Goal: Task Accomplishment & Management: Use online tool/utility

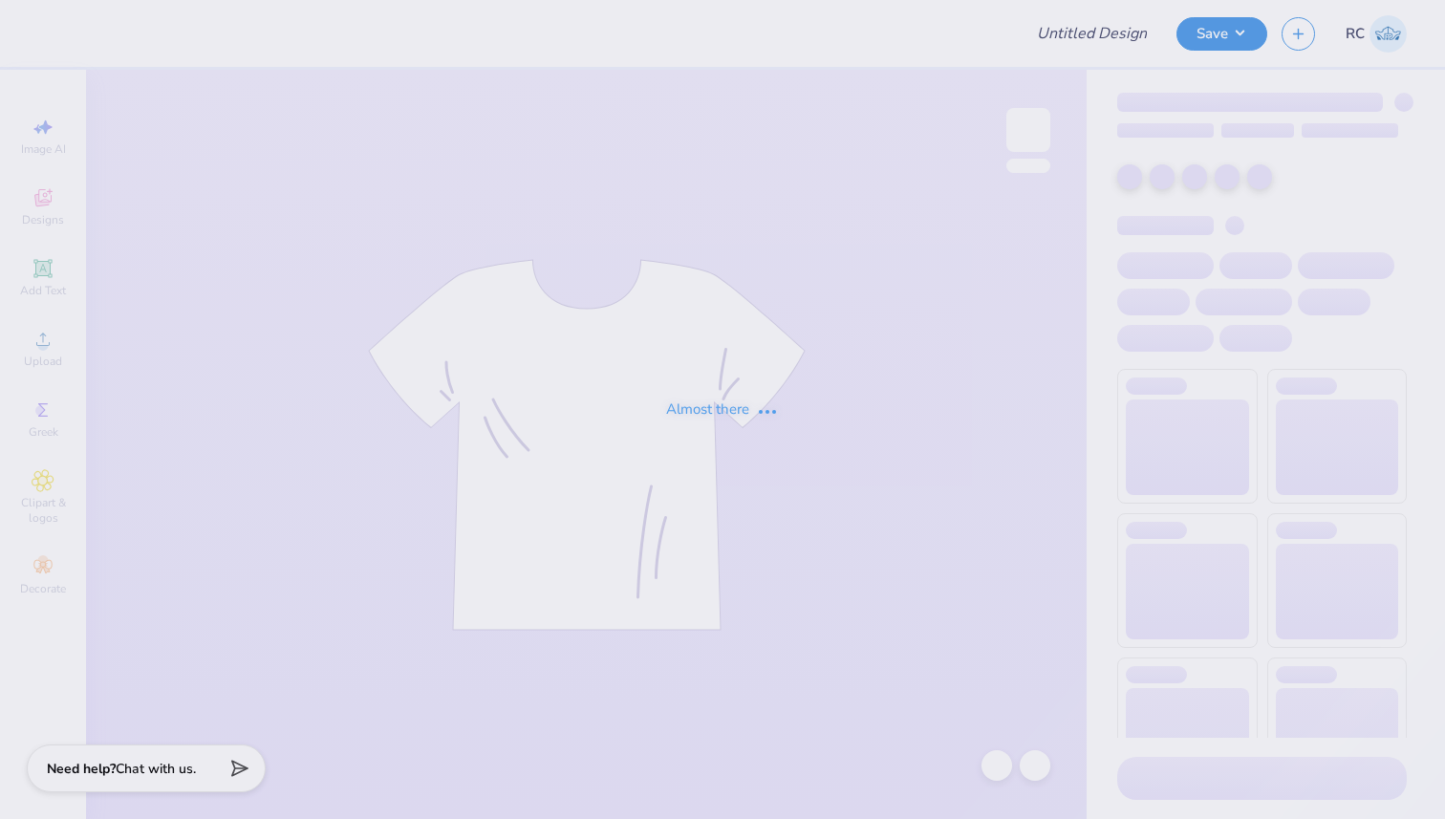
type input "[PERSON_NAME] : [GEOGRAPHIC_DATA]"
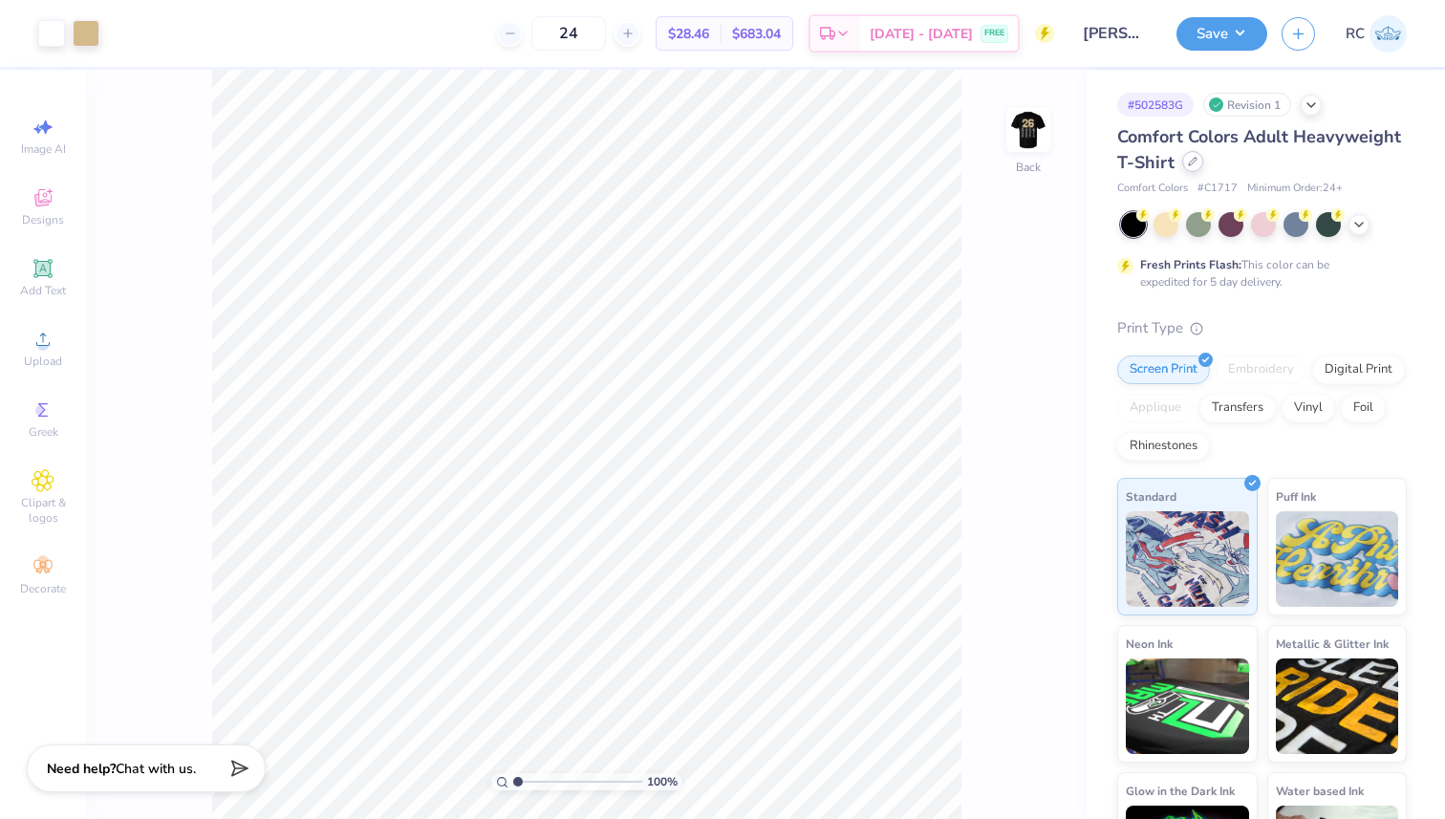
click at [1197, 161] on icon at bounding box center [1193, 162] width 10 height 10
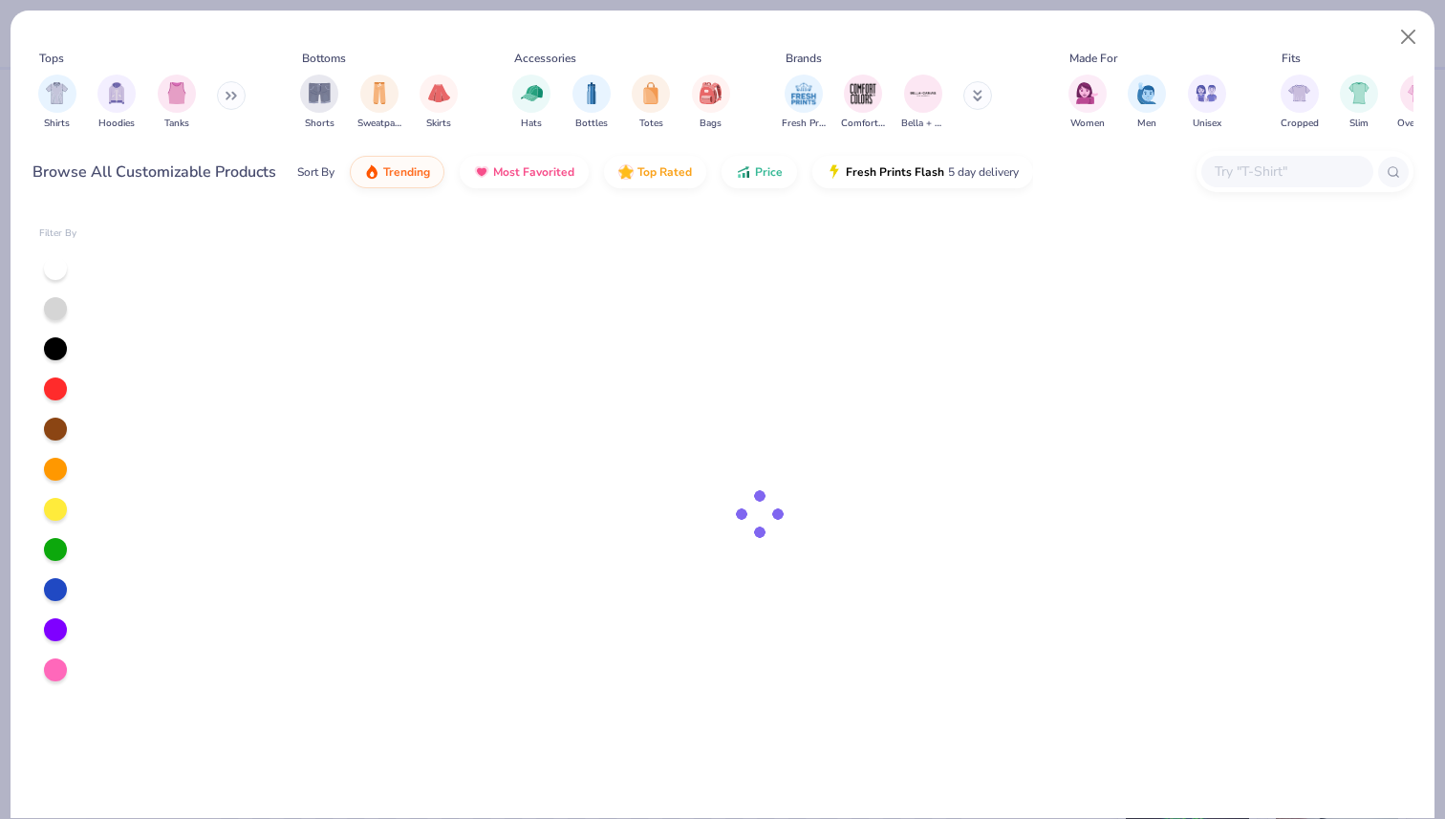
click at [1348, 176] on input "text" at bounding box center [1286, 172] width 147 height 22
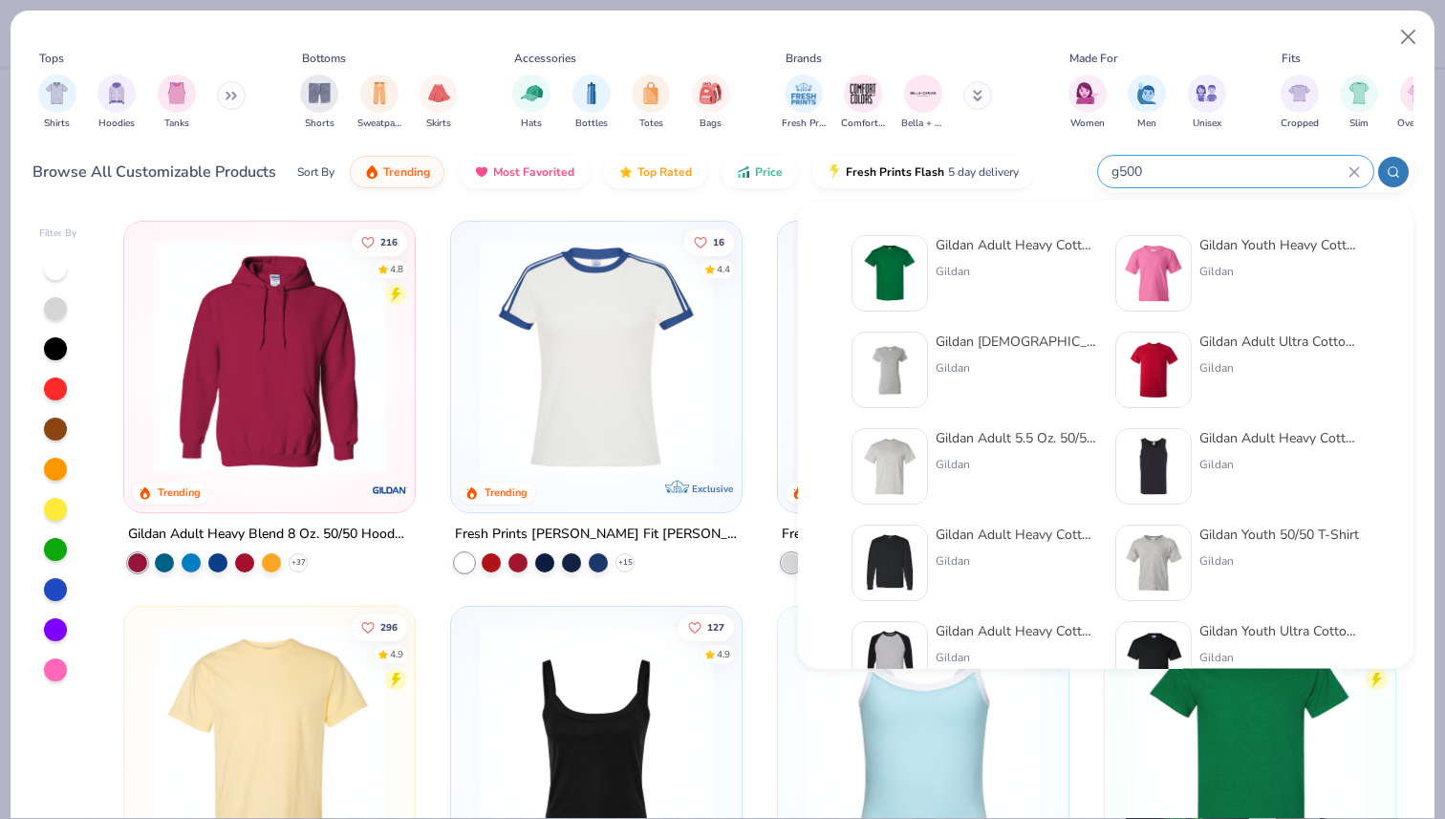
type input "g500"
click at [994, 249] on div "Gildan Adult Heavy Cotton T-Shirt" at bounding box center [1016, 245] width 161 height 20
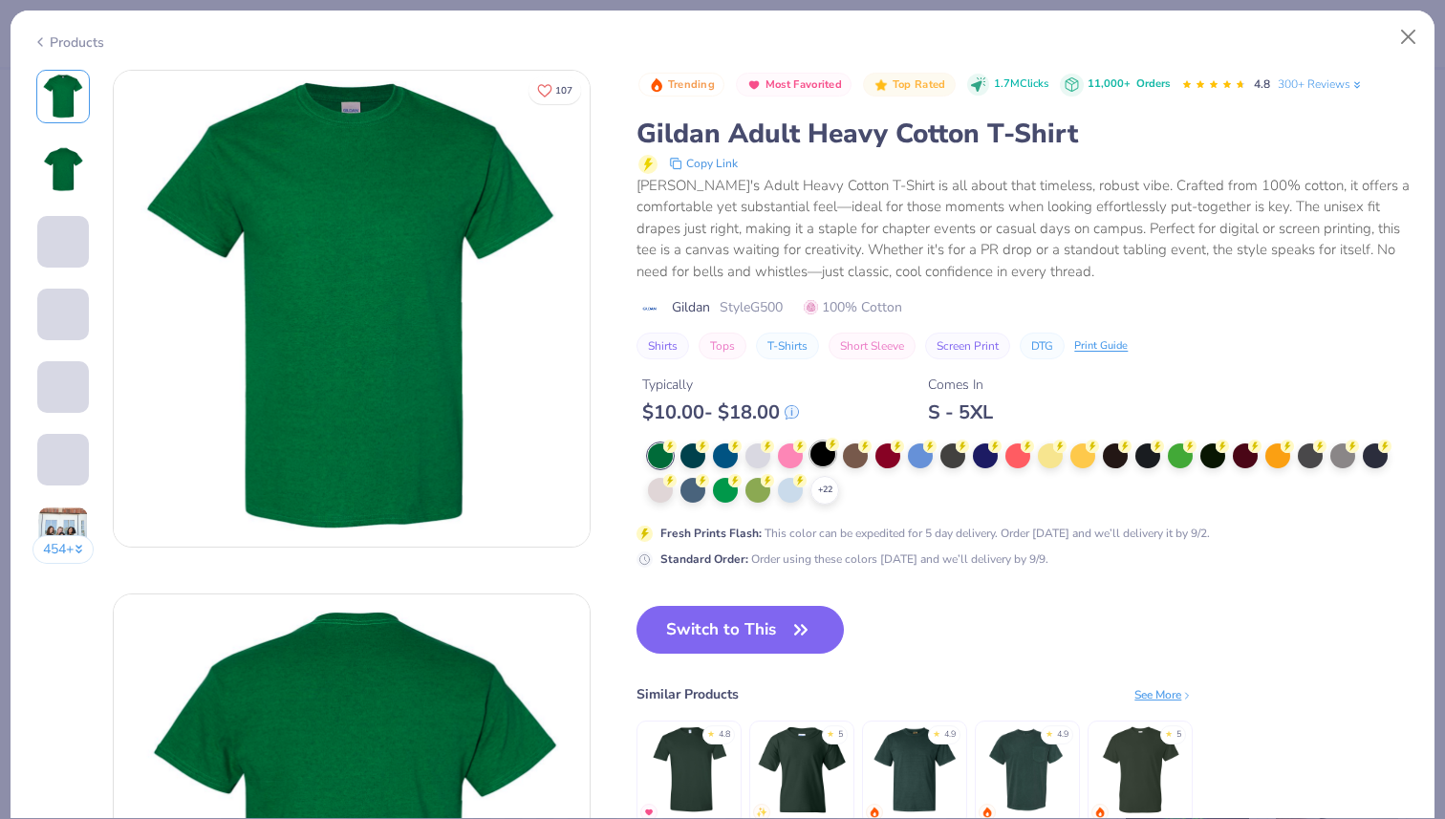
click at [827, 456] on div at bounding box center [822, 453] width 25 height 25
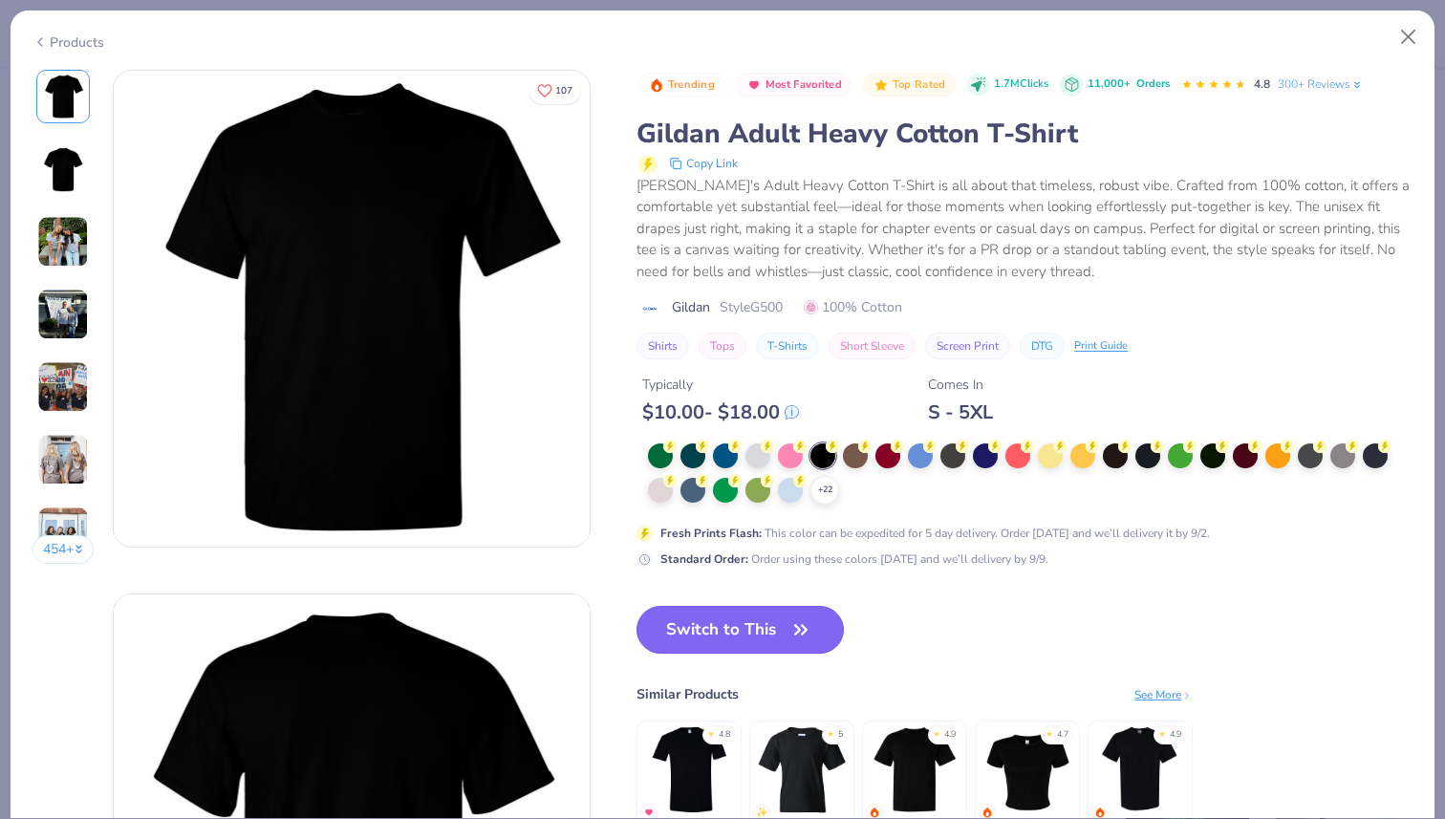
drag, startPoint x: 781, startPoint y: 622, endPoint x: 790, endPoint y: 636, distance: 17.2
click at [780, 622] on button "Switch to This" at bounding box center [739, 630] width 207 height 48
click at [790, 636] on icon "button" at bounding box center [800, 629] width 27 height 27
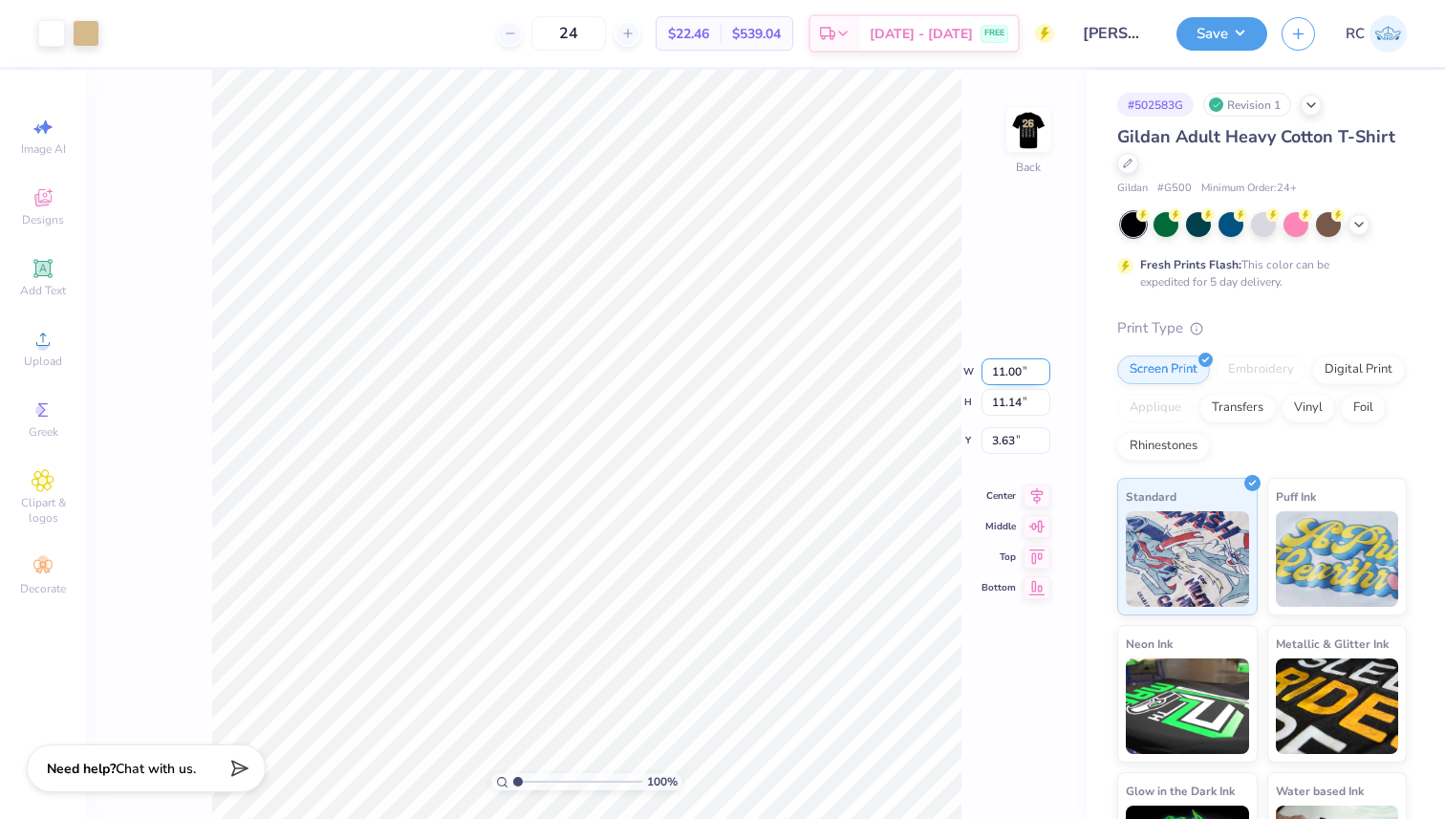
click at [1005, 369] on input "11.00" at bounding box center [1015, 371] width 69 height 27
click at [1005, 433] on input "3.63" at bounding box center [1015, 440] width 69 height 27
type input "2.85"
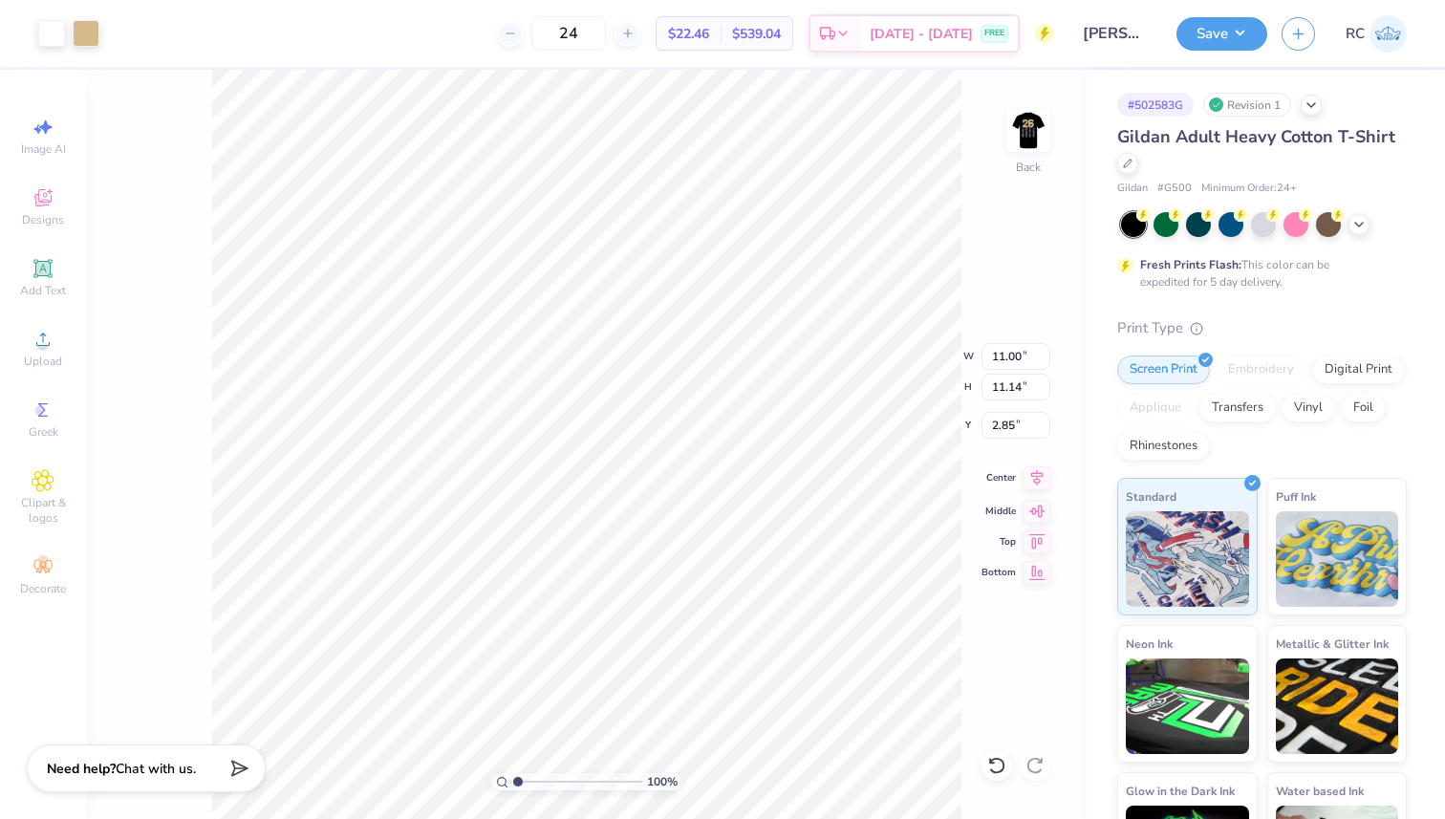
click at [1029, 471] on icon at bounding box center [1036, 477] width 27 height 23
drag, startPoint x: 1030, startPoint y: 131, endPoint x: 1001, endPoint y: 240, distance: 112.6
click at [1031, 130] on img at bounding box center [1028, 130] width 38 height 38
click at [1034, 494] on icon at bounding box center [1037, 492] width 12 height 16
click at [1035, 495] on div "100 % Front W 11.31 11.31 " H 15.00 15.00 " Y 5.02 5.02 " Center Middle Top Bot…" at bounding box center [586, 444] width 1001 height 749
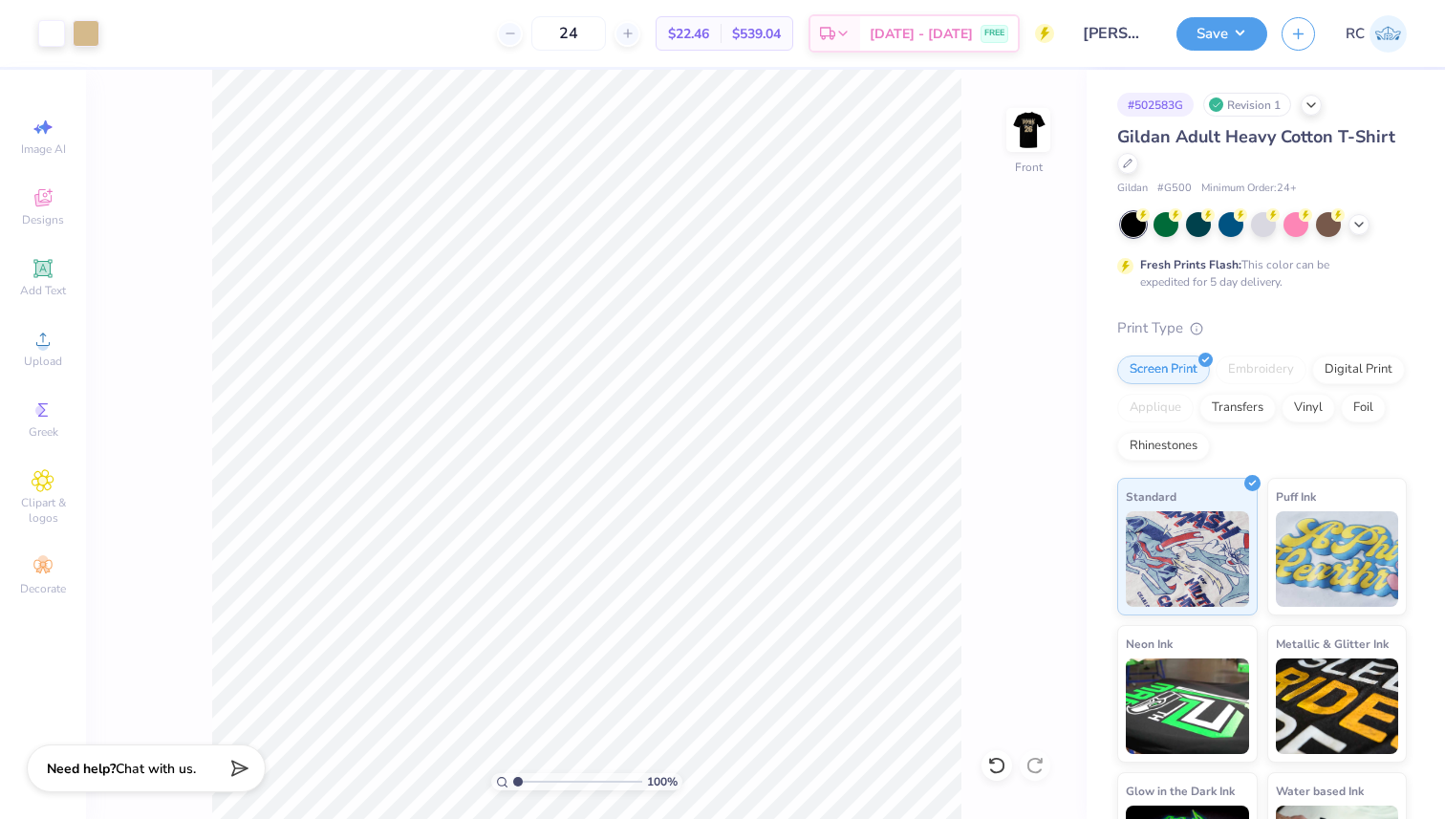
click at [1032, 486] on div "100 % Front" at bounding box center [586, 444] width 1001 height 749
click at [1028, 118] on img at bounding box center [1028, 130] width 76 height 76
click at [600, 42] on input "24" at bounding box center [568, 33] width 75 height 34
type input "170"
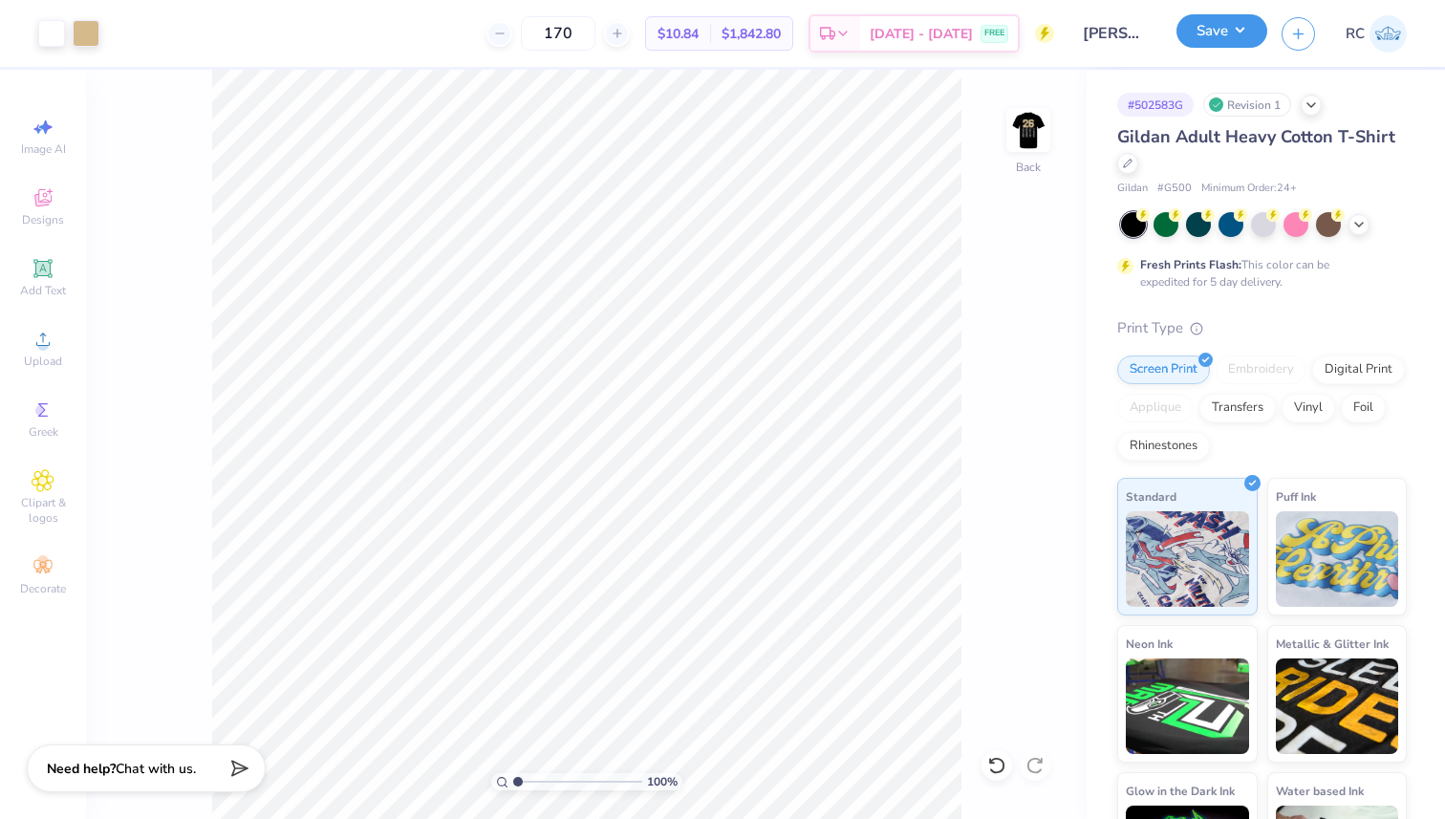
click at [1238, 32] on button "Save" at bounding box center [1221, 30] width 91 height 33
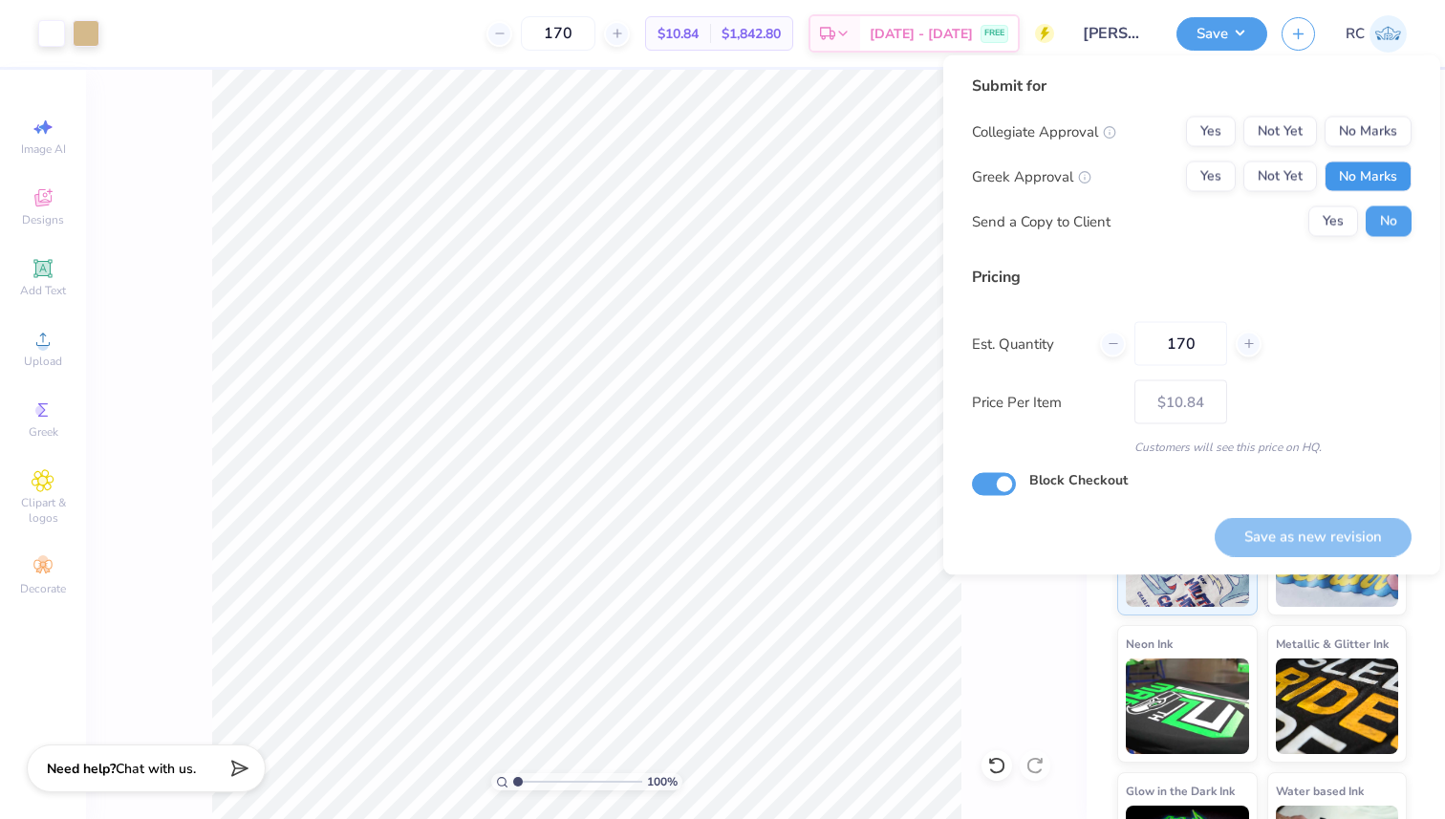
click at [1349, 172] on button "No Marks" at bounding box center [1367, 176] width 87 height 31
click at [1368, 127] on button "No Marks" at bounding box center [1367, 132] width 87 height 31
click at [1349, 215] on button "Yes" at bounding box center [1333, 221] width 50 height 31
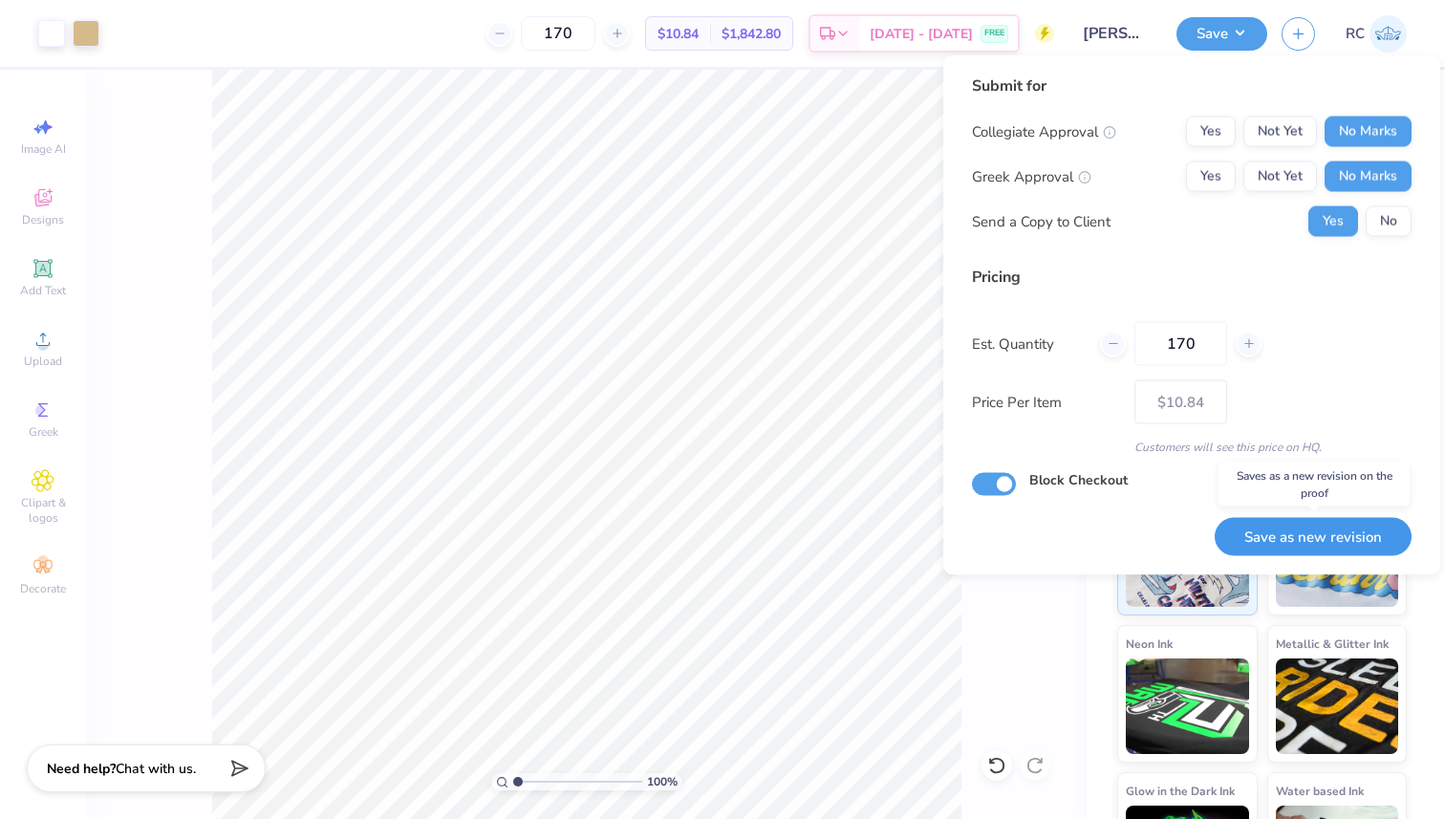
click at [1304, 534] on button "Save as new revision" at bounding box center [1313, 536] width 197 height 39
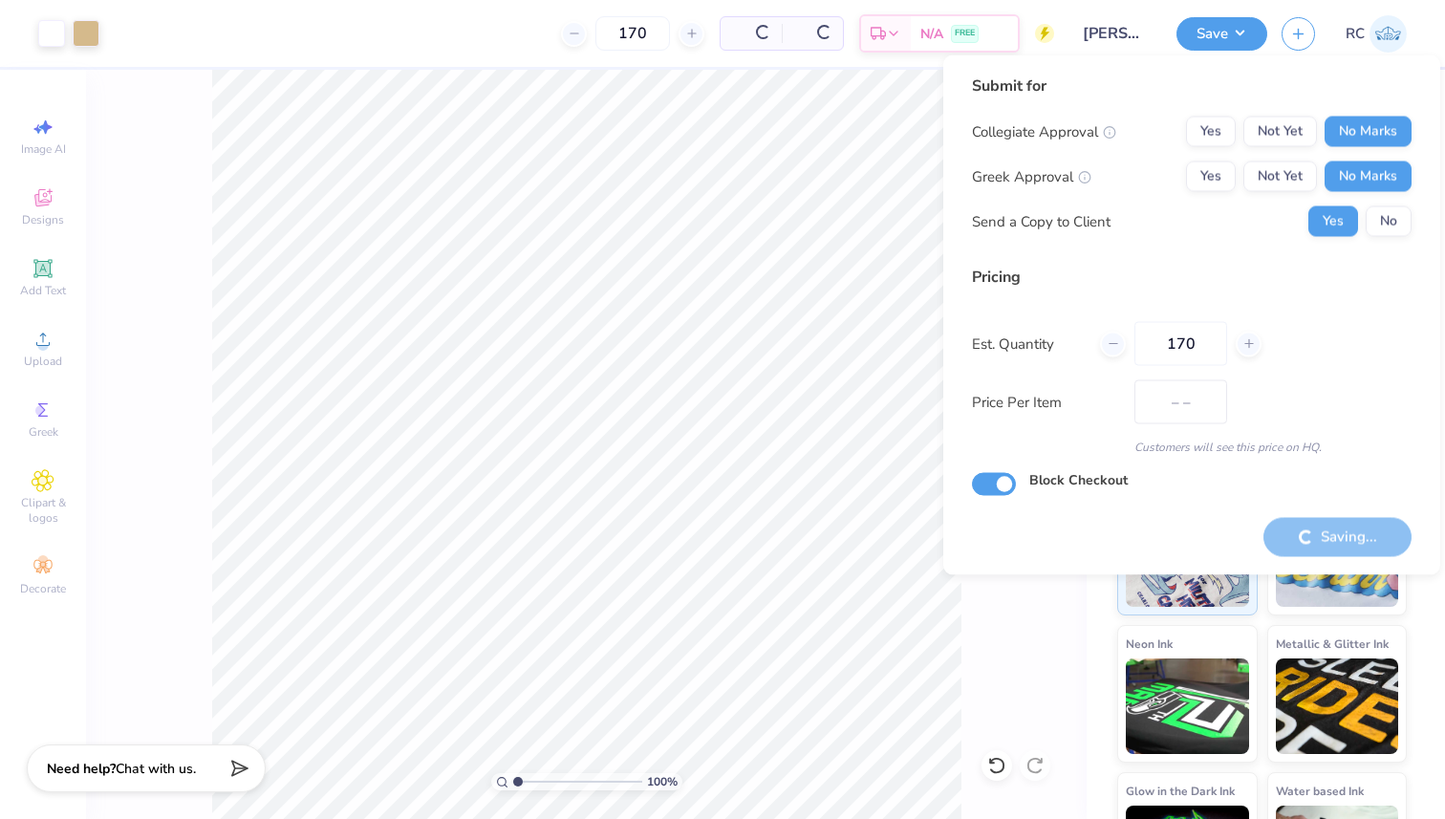
type input "$10.84"
